Goal: Task Accomplishment & Management: Manage account settings

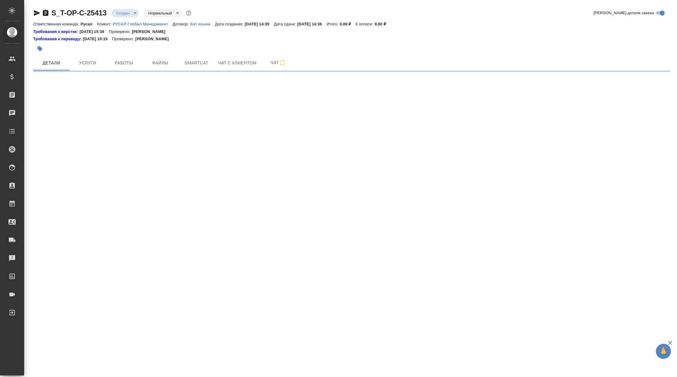
select select "RU"
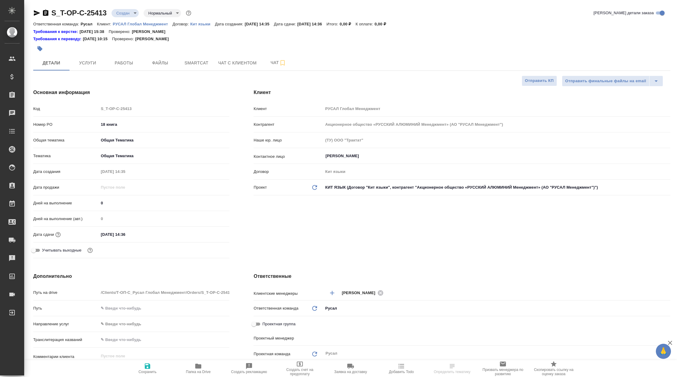
type textarea "x"
type input "Журавлева Александра"
type textarea "x"
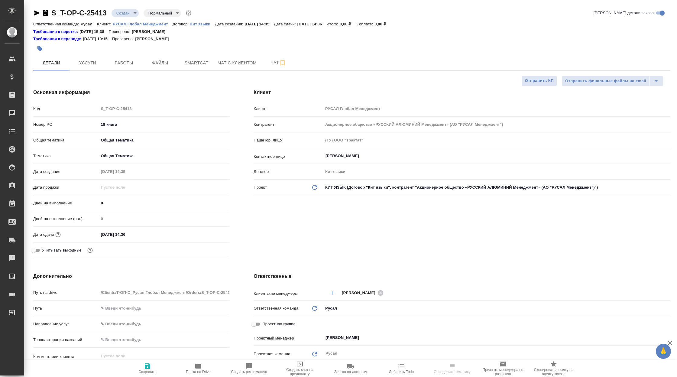
type textarea "x"
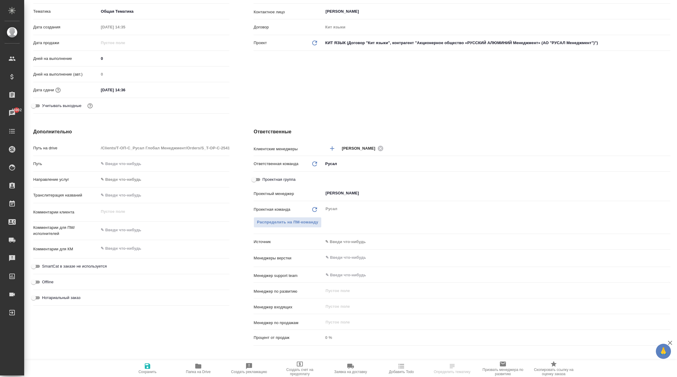
scroll to position [145, 0]
click at [352, 236] on body "🙏 .cls-1 fill:#fff; AWATERA Корэн Владислав Клиенты Спецификации Заказы 46902 Ч…" at bounding box center [338, 188] width 677 height 377
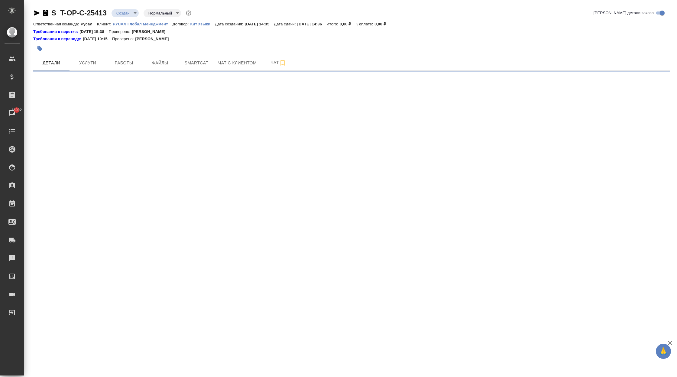
scroll to position [0, 0]
select select "RU"
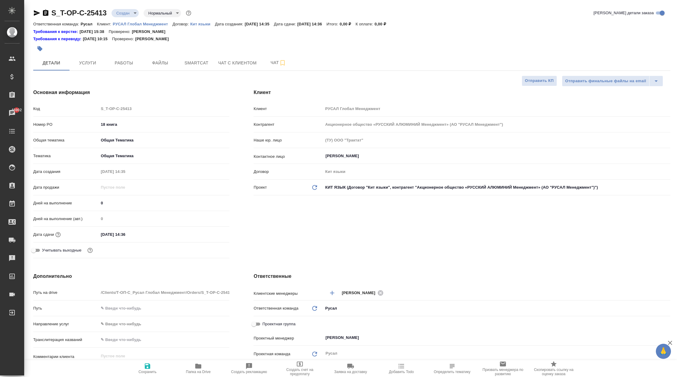
type textarea "x"
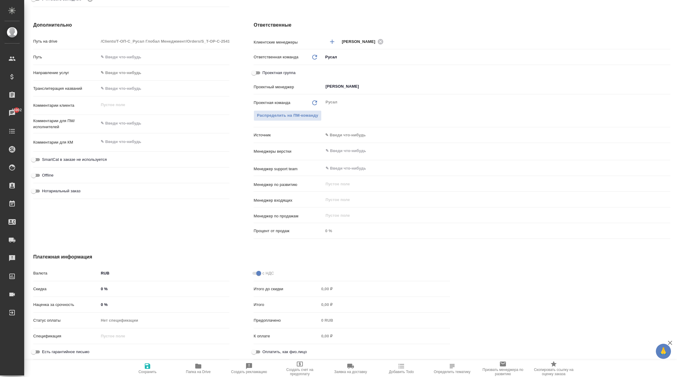
click at [345, 132] on body "🙏 .cls-1 fill:#fff; AWATERA Корэн Владислав Клиенты Спецификации Заказы 46902 Ч…" at bounding box center [338, 188] width 677 height 377
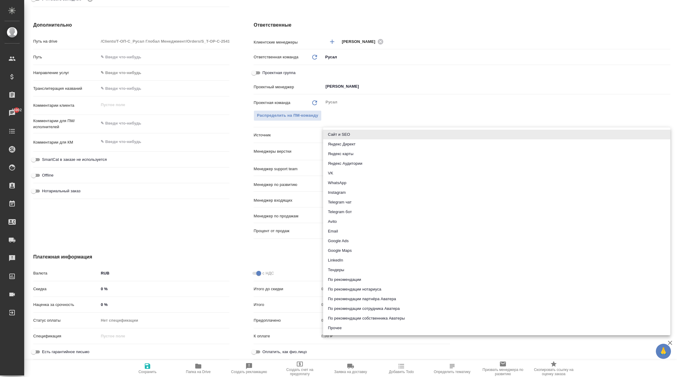
click at [346, 328] on li "Прочее" at bounding box center [496, 328] width 347 height 10
type textarea "x"
type input "other"
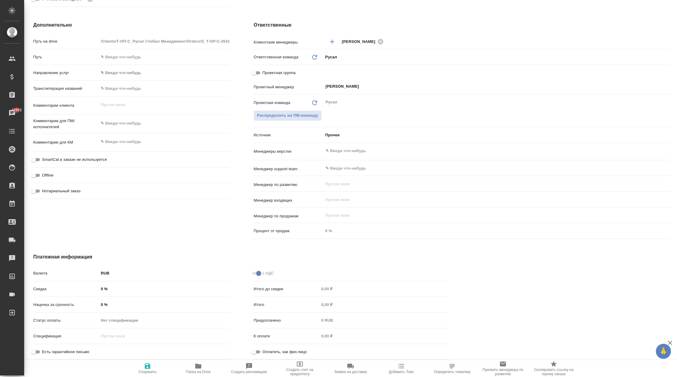
click at [194, 197] on div "Нотариальный заказ" at bounding box center [131, 194] width 196 height 16
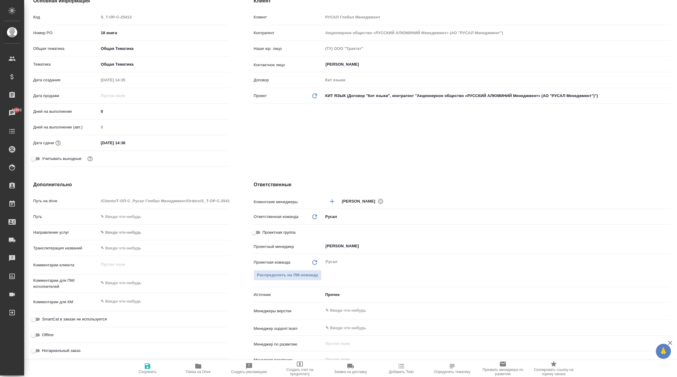
scroll to position [90, 0]
click at [347, 292] on body "🙏 .cls-1 fill:#fff; AWATERA Корэн Владислав Клиенты Спецификации Заказы 46902 Ч…" at bounding box center [338, 188] width 677 height 377
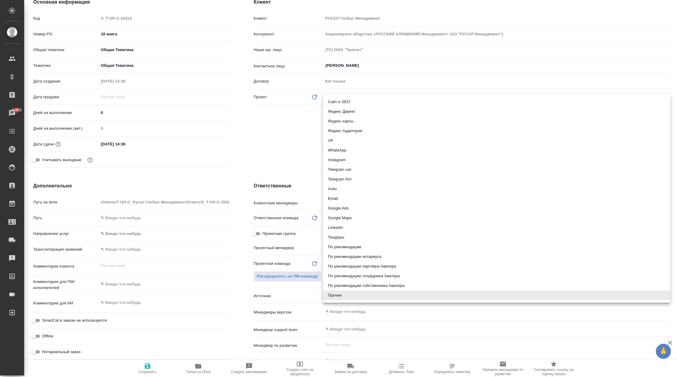
click at [291, 155] on div at bounding box center [338, 188] width 677 height 377
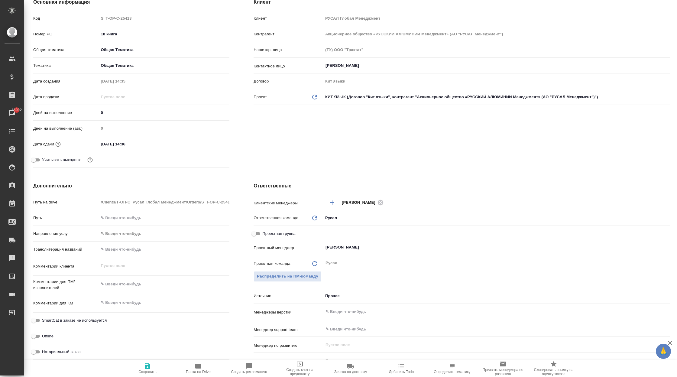
type textarea "x"
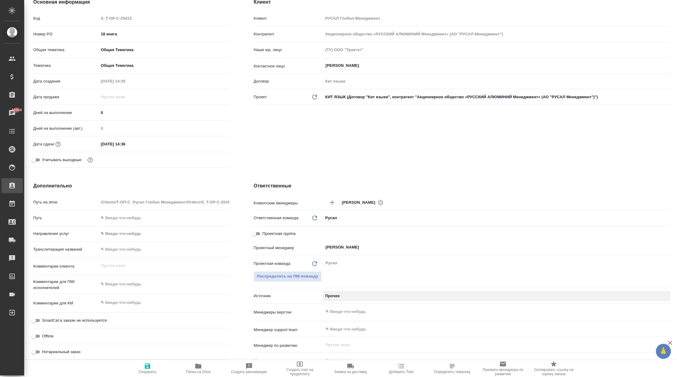
type textarea "x"
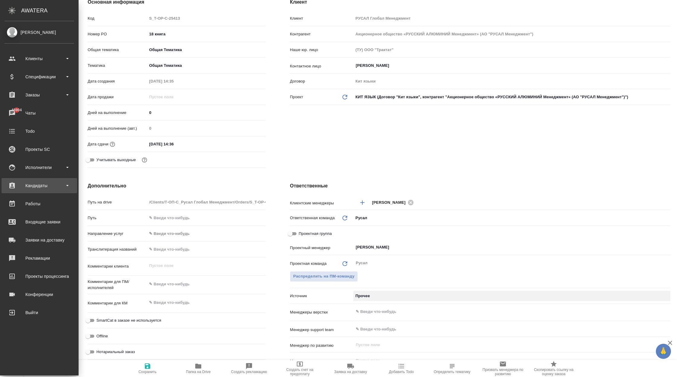
scroll to position [0, 0]
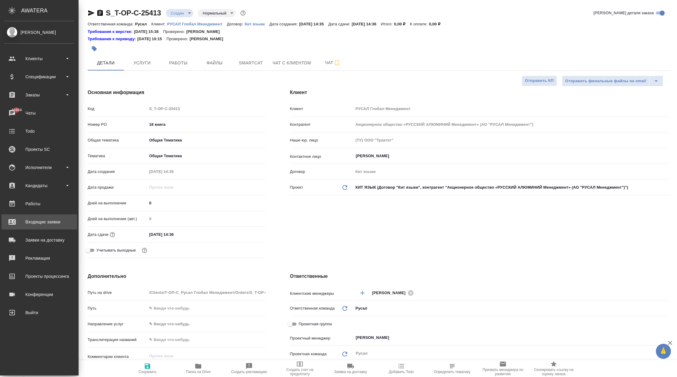
click at [42, 225] on div "Входящие заявки" at bounding box center [40, 221] width 70 height 9
type textarea "x"
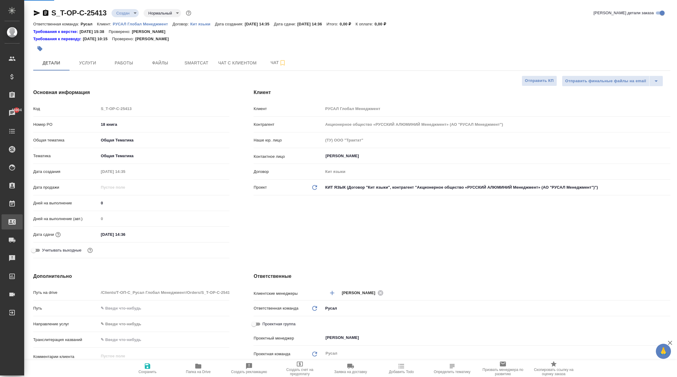
type textarea "x"
select select "RU"
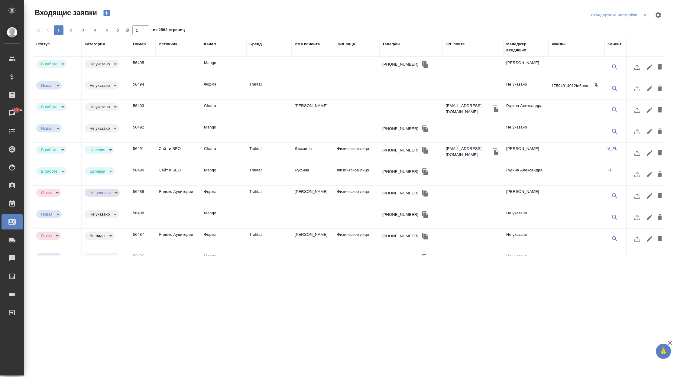
click at [180, 128] on td at bounding box center [178, 131] width 45 height 21
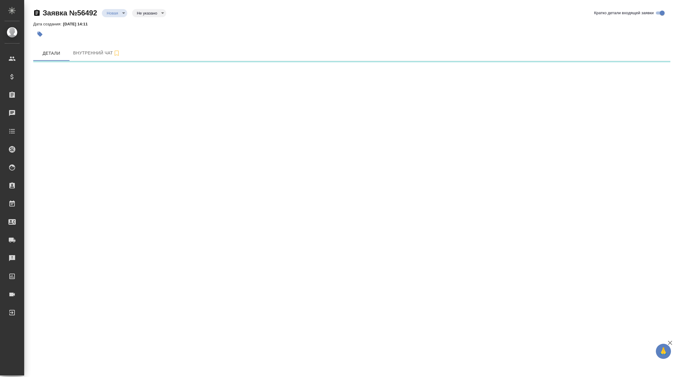
select select "RU"
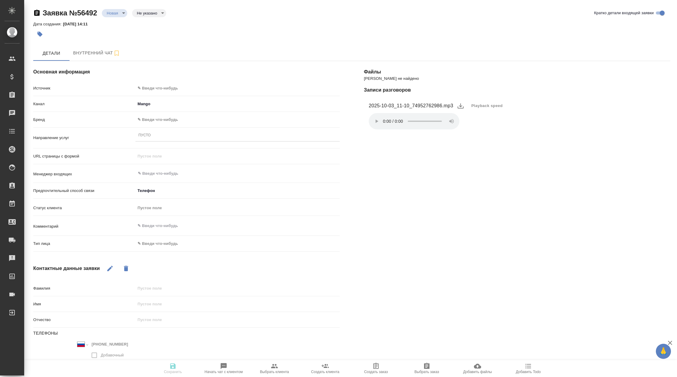
type textarea "x"
click at [164, 90] on body "🙏 .cls-1 fill:#fff; AWATERA Корэн [PERSON_NAME] Спецификации Заказы Чаты Todo П…" at bounding box center [338, 188] width 677 height 377
